Goal: Navigation & Orientation: Find specific page/section

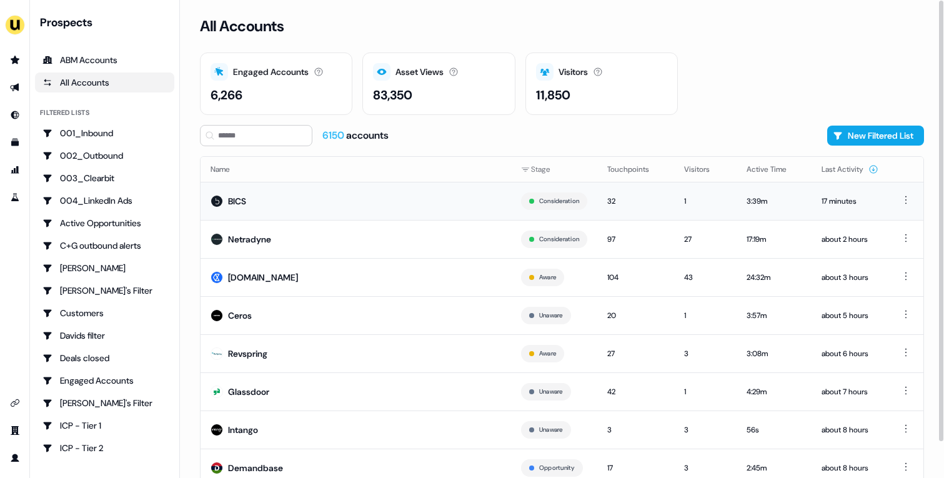
scroll to position [39, 0]
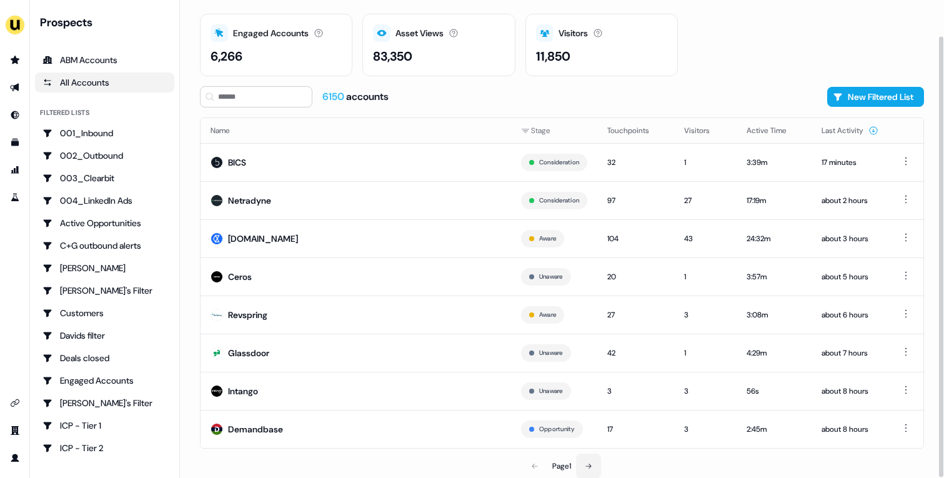
click at [584, 469] on button at bounding box center [588, 466] width 25 height 25
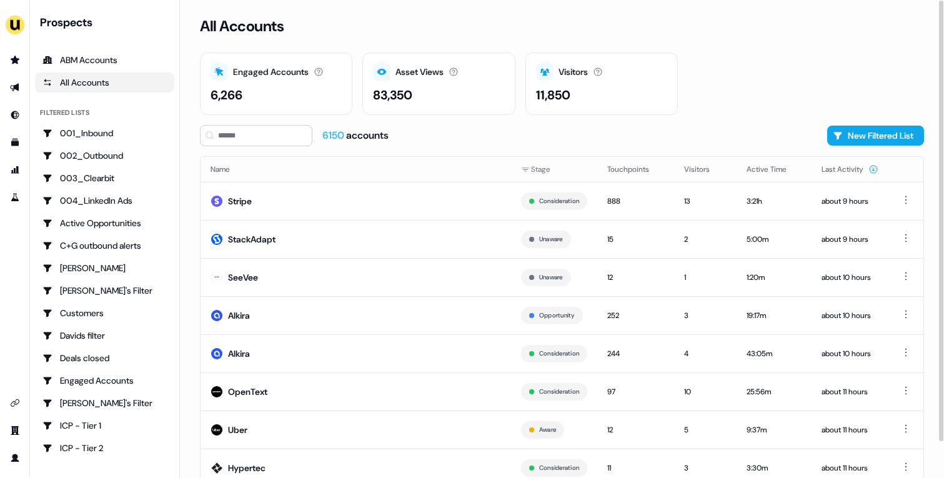
scroll to position [39, 0]
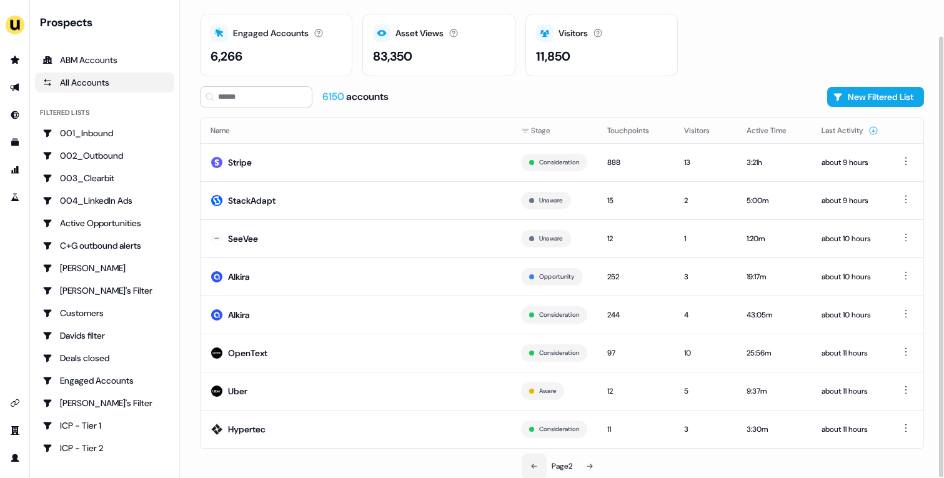
click at [542, 464] on button at bounding box center [534, 466] width 25 height 25
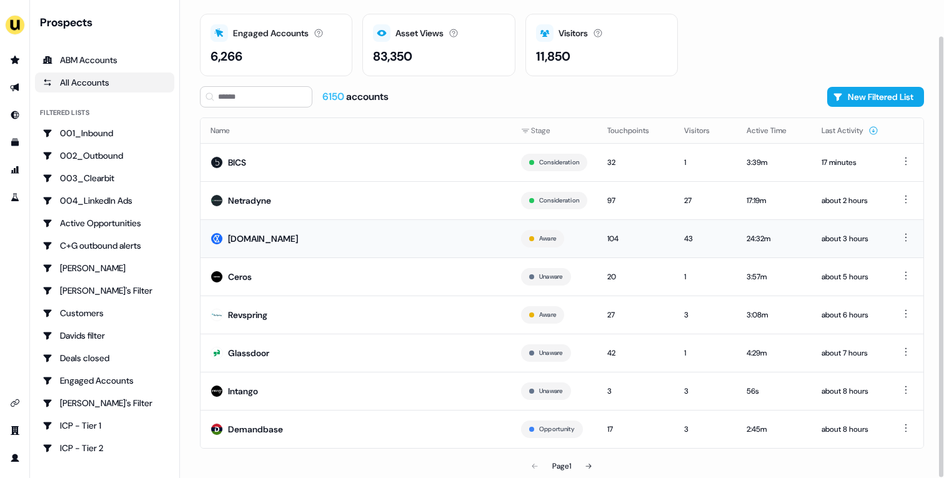
click at [392, 238] on td "Checkout.com" at bounding box center [356, 238] width 310 height 38
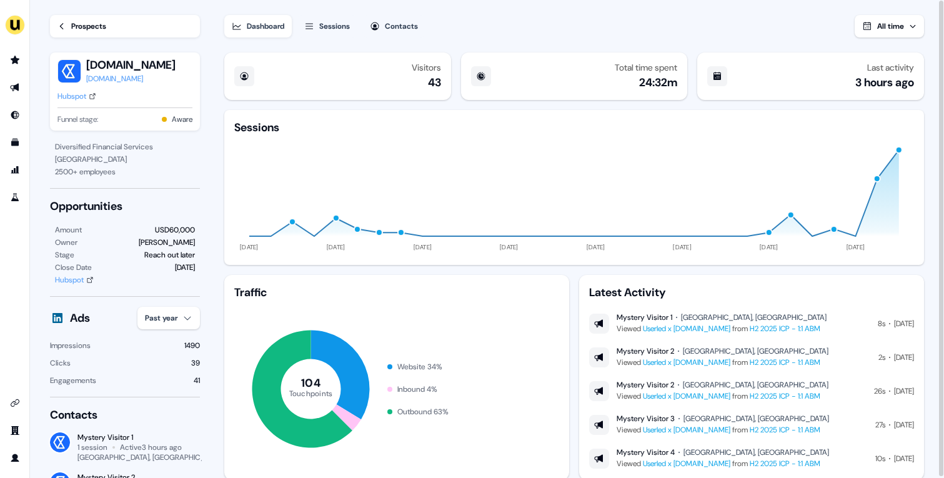
click at [81, 93] on div "Hubspot" at bounding box center [71, 96] width 29 height 12
click at [91, 23] on div "Prospects" at bounding box center [88, 26] width 35 height 12
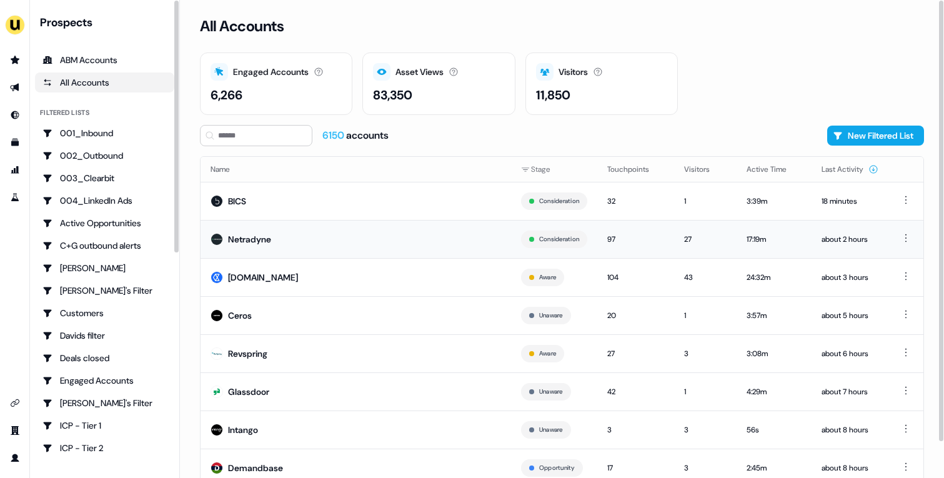
scroll to position [39, 0]
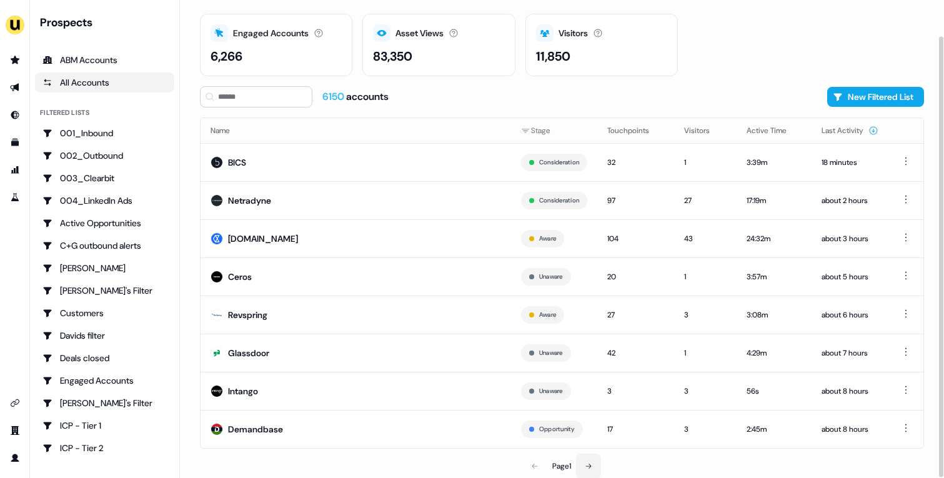
click at [585, 460] on button at bounding box center [588, 466] width 25 height 25
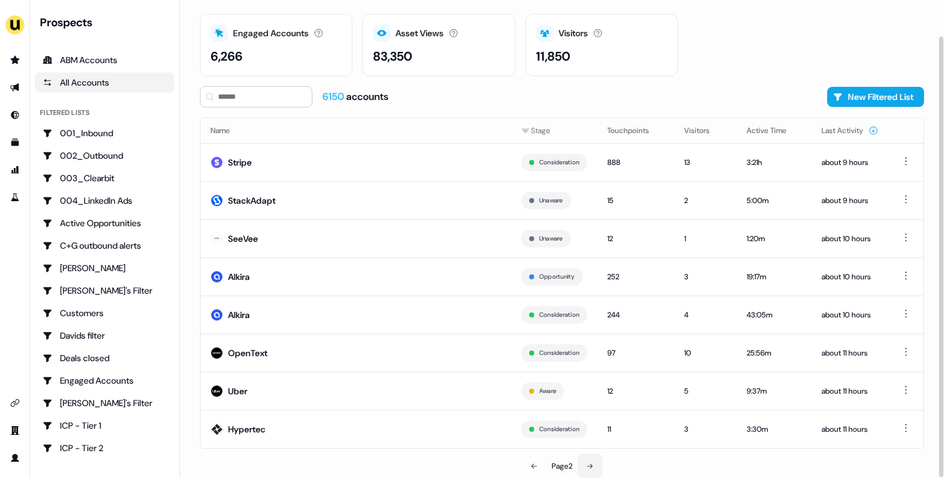
click at [585, 460] on button at bounding box center [589, 466] width 25 height 25
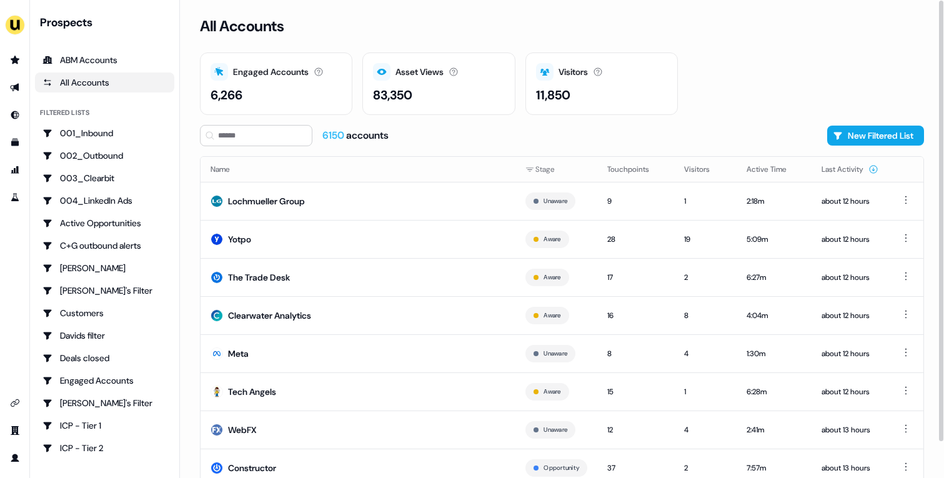
scroll to position [39, 0]
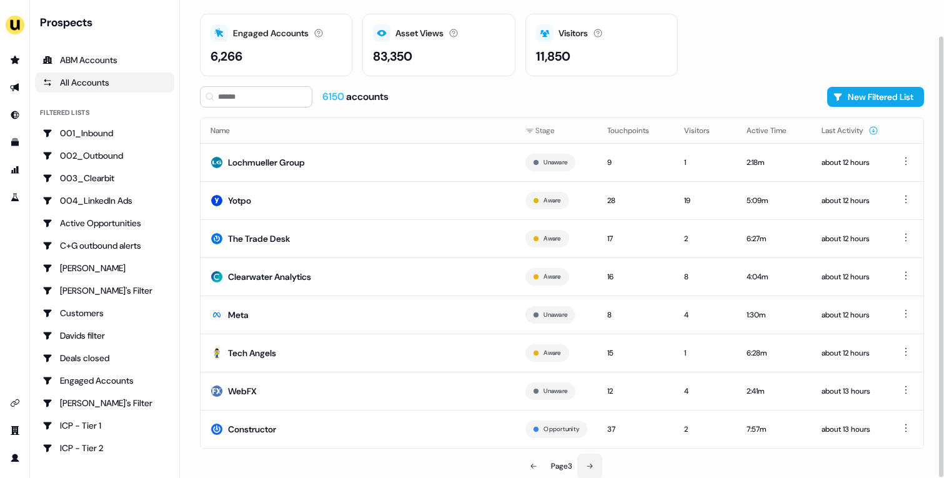
click at [585, 460] on button at bounding box center [589, 466] width 25 height 25
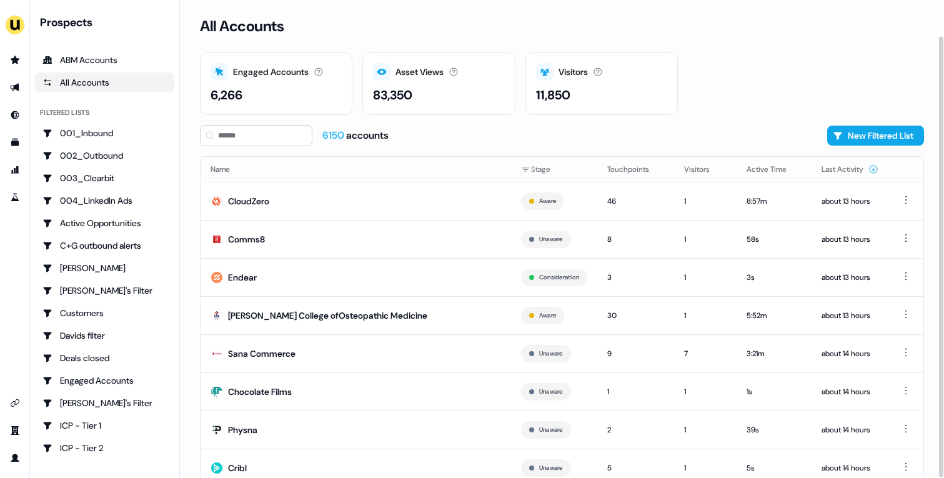
scroll to position [39, 0]
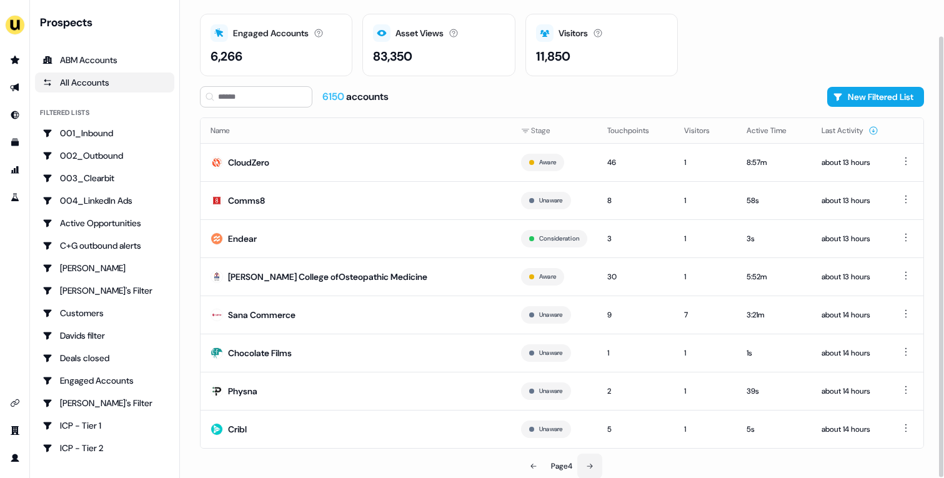
click at [584, 462] on button at bounding box center [589, 466] width 25 height 25
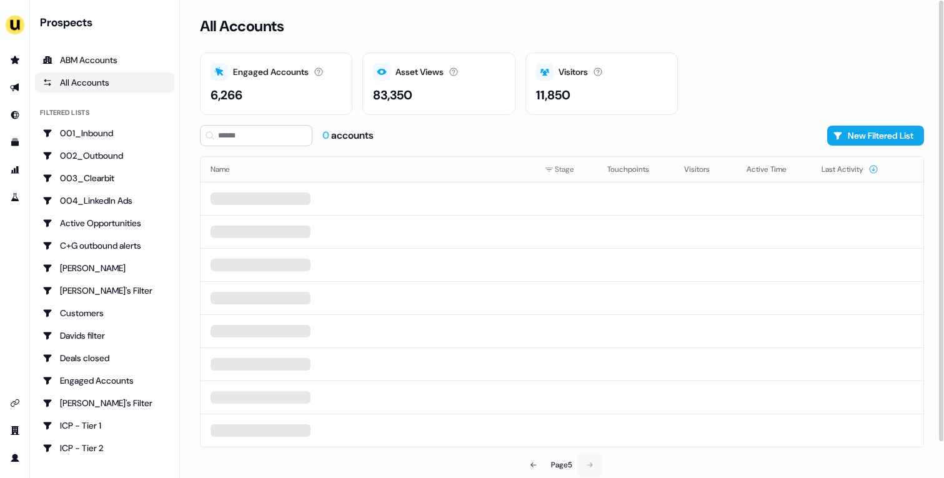
scroll to position [39, 0]
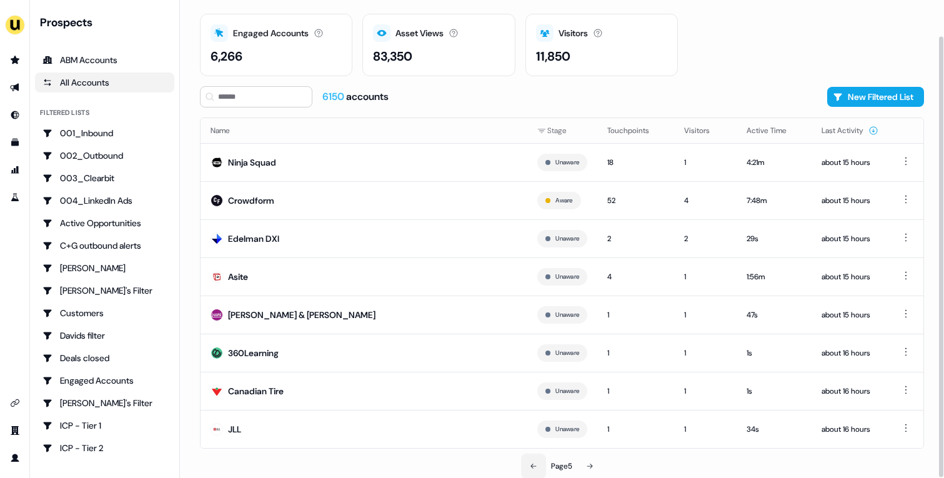
click at [538, 459] on button at bounding box center [533, 466] width 25 height 25
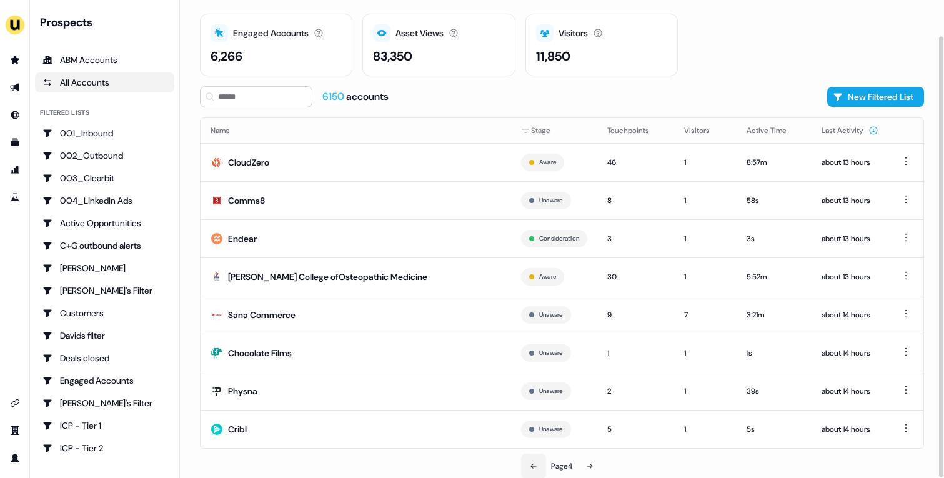
click at [538, 459] on button at bounding box center [533, 466] width 25 height 25
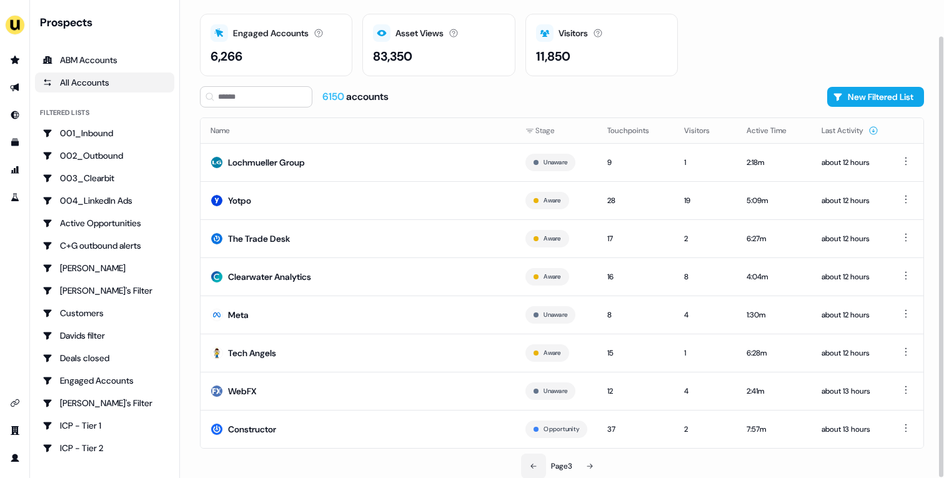
click at [538, 459] on button at bounding box center [533, 466] width 25 height 25
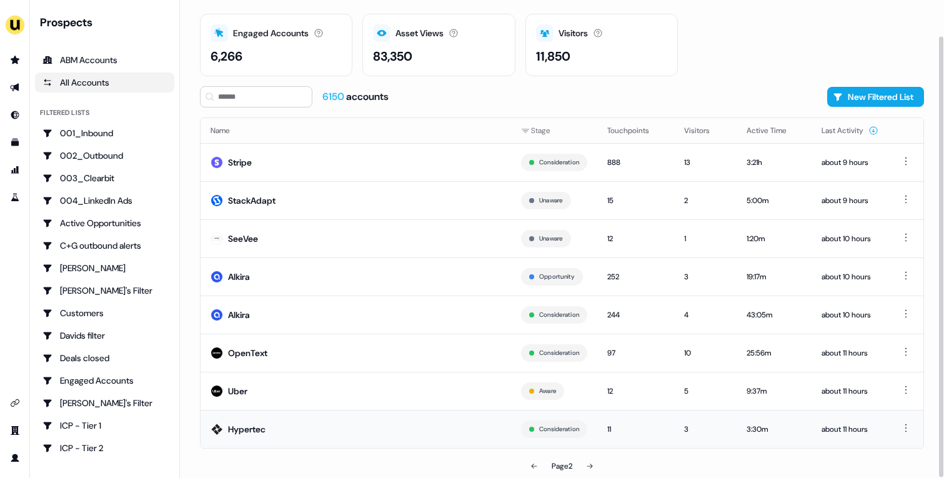
click at [409, 425] on td "Hypertec" at bounding box center [356, 429] width 310 height 38
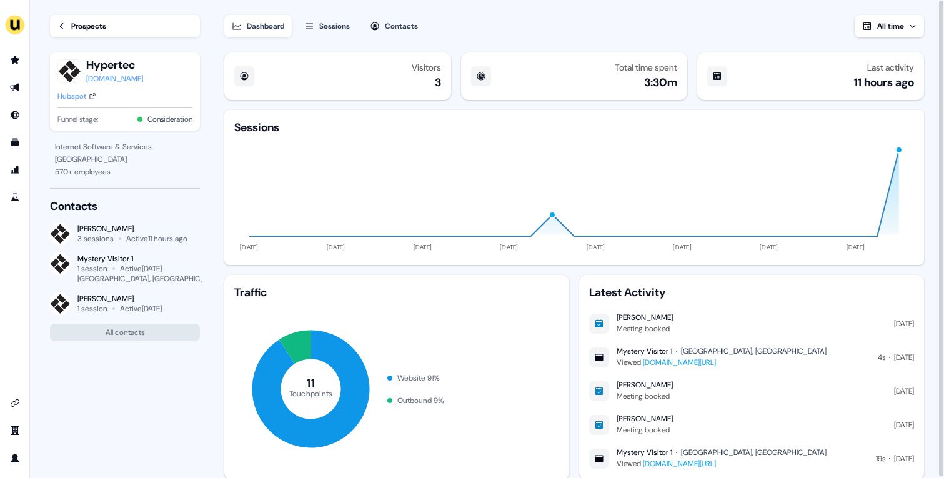
click at [74, 95] on div "Hubspot" at bounding box center [71, 96] width 29 height 12
click at [95, 24] on div "Prospects" at bounding box center [88, 26] width 35 height 12
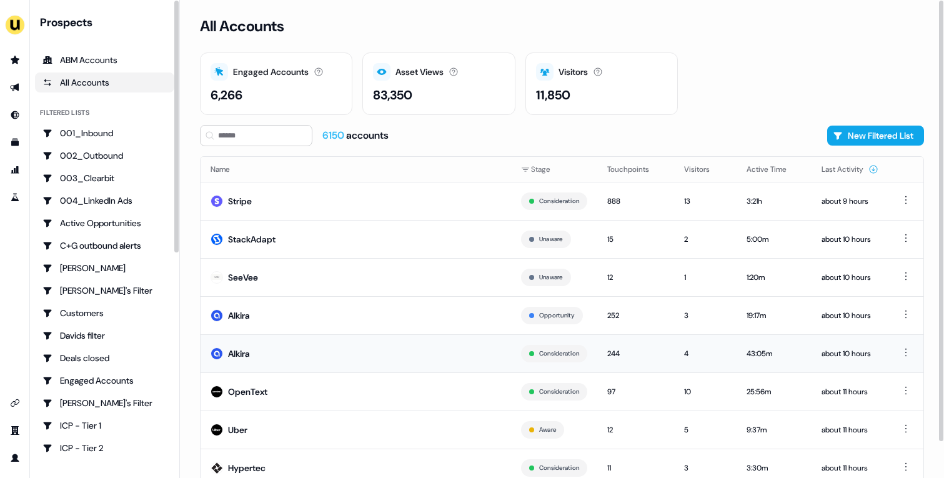
scroll to position [39, 0]
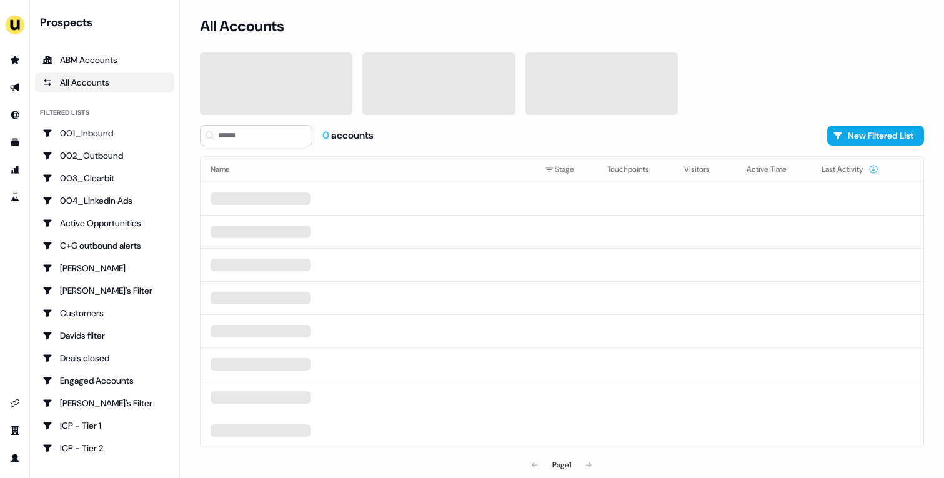
click at [538, 31] on div "All Accounts" at bounding box center [562, 33] width 724 height 37
